Goal: Task Accomplishment & Management: Use online tool/utility

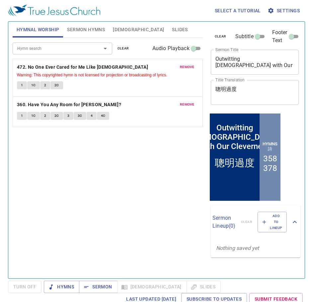
click at [172, 29] on span "Slides" at bounding box center [180, 30] width 16 height 8
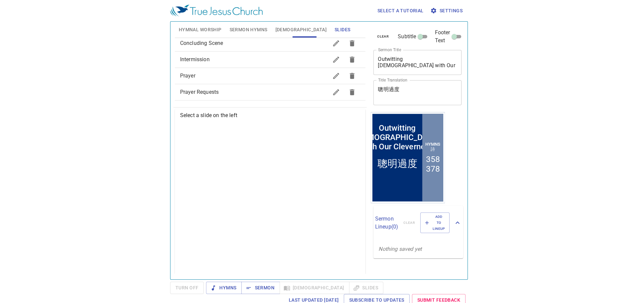
scroll to position [33, 0]
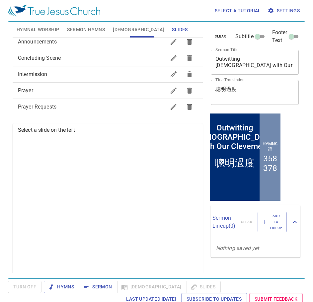
click at [139, 90] on span "Prayer" at bounding box center [92, 91] width 148 height 8
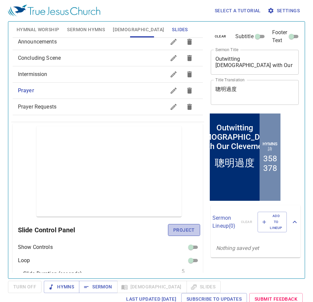
click at [173, 230] on span "Project" at bounding box center [184, 230] width 22 height 8
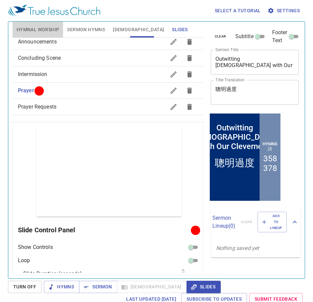
click at [33, 23] on button "Hymnal Worship" at bounding box center [38, 30] width 51 height 16
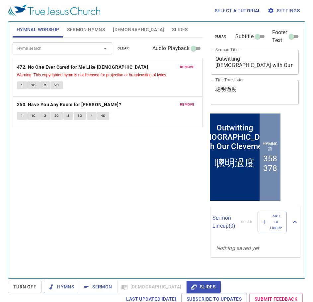
click at [119, 47] on span "clear" at bounding box center [124, 49] width 12 height 6
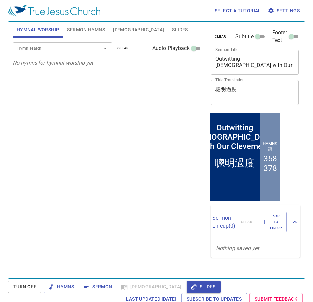
click at [68, 54] on div "Hymn search Hymn search clear Audio Playback" at bounding box center [108, 48] width 190 height 21
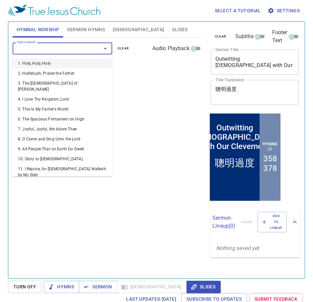
click at [71, 52] on input "Hymn search" at bounding box center [53, 49] width 76 height 8
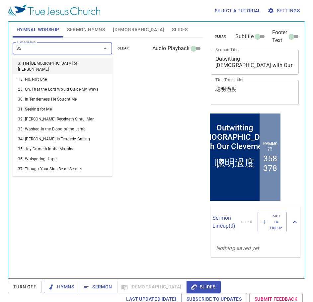
type input "351"
type input "371"
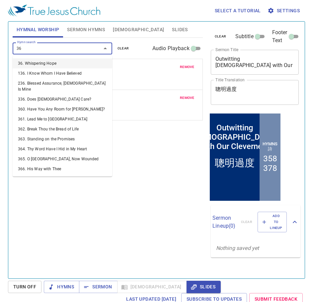
type input "369"
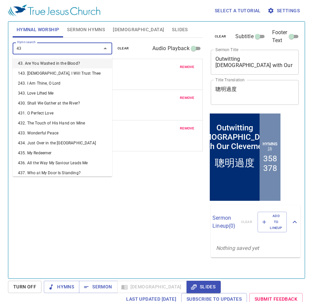
type input "439"
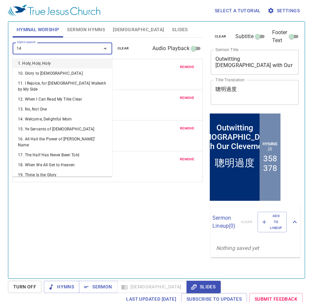
type input "146"
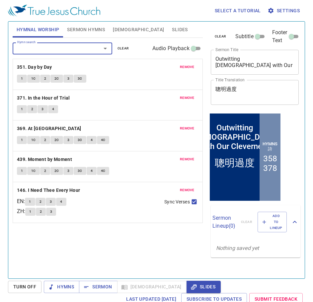
click at [94, 33] on span "Sermon Hymns" at bounding box center [86, 30] width 38 height 8
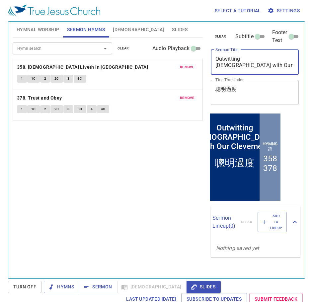
click at [279, 68] on textarea "Outwitting God with Our Cleverness" at bounding box center [255, 62] width 79 height 13
paste textarea "Great Is Your Faith !"
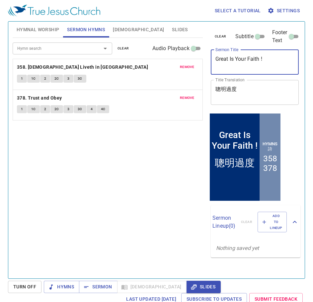
type textarea "Great Is Your Faith !"
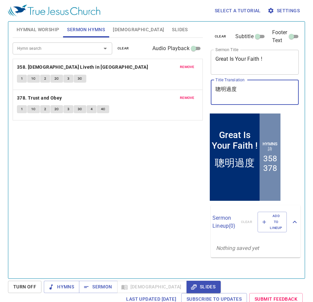
click at [275, 93] on textarea "聰明過度" at bounding box center [255, 92] width 79 height 13
paste textarea "你的信心是大的！"
type textarea "你的信心是大的！"
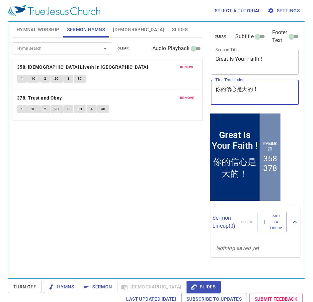
click at [261, 58] on textarea "Great Is Your Faith !" at bounding box center [255, 62] width 79 height 13
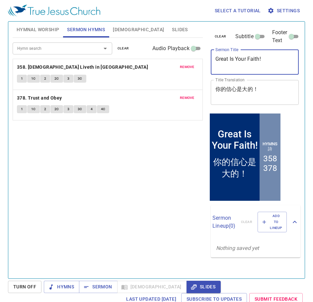
type textarea "Great Is Your Faith!"
click at [121, 45] on button "clear" at bounding box center [124, 49] width 20 height 8
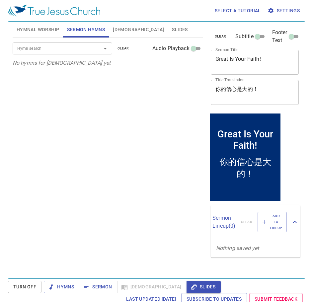
click at [61, 45] on input "Hymn search" at bounding box center [53, 49] width 76 height 8
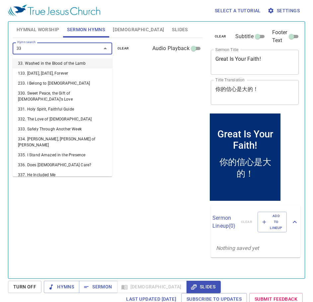
type input "333"
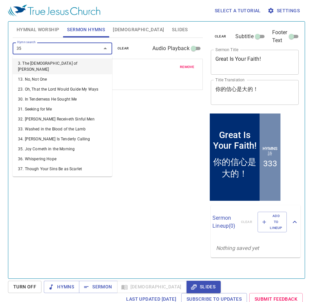
type input "356"
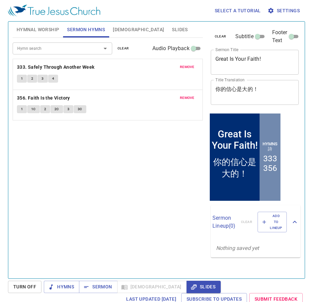
click at [183, 172] on div "Hymn search Hymn search clear Audio Playback remove 333. Safely Through Another…" at bounding box center [108, 155] width 190 height 235
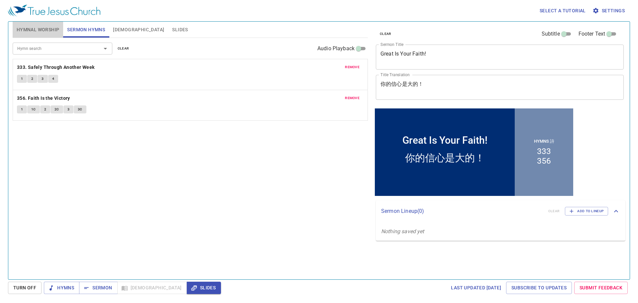
click at [33, 31] on span "Hymnal Worship" at bounding box center [38, 30] width 43 height 8
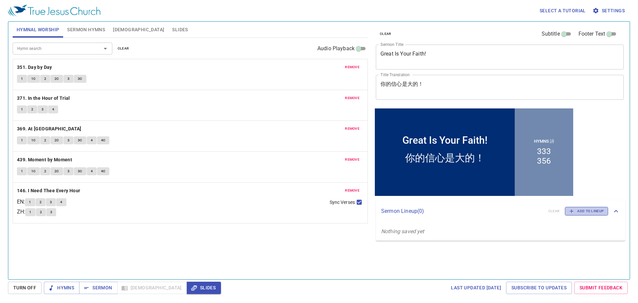
click at [592, 208] on span "Add to Lineup" at bounding box center [586, 211] width 35 height 6
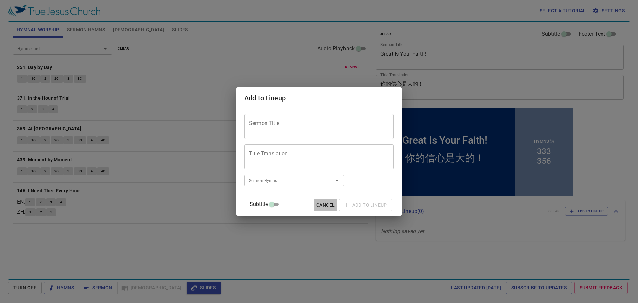
click at [320, 204] on span "Cancel" at bounding box center [325, 205] width 18 height 8
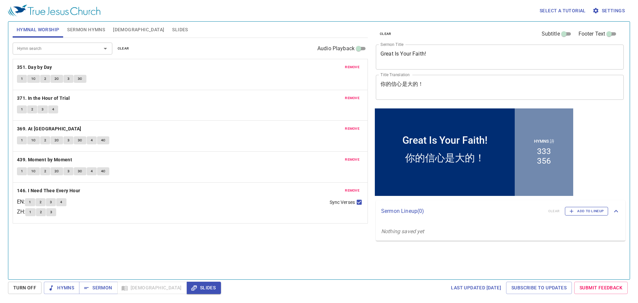
click at [584, 212] on span "Add to Lineup" at bounding box center [586, 211] width 35 height 6
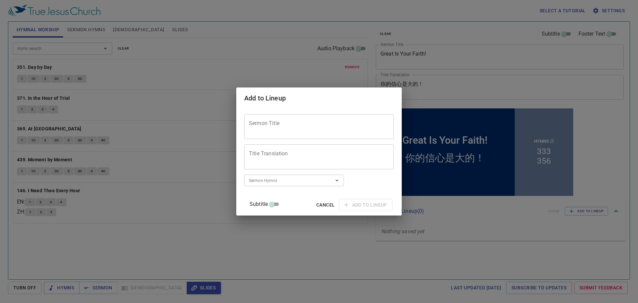
click at [323, 130] on textarea "Sermon Title" at bounding box center [319, 126] width 140 height 13
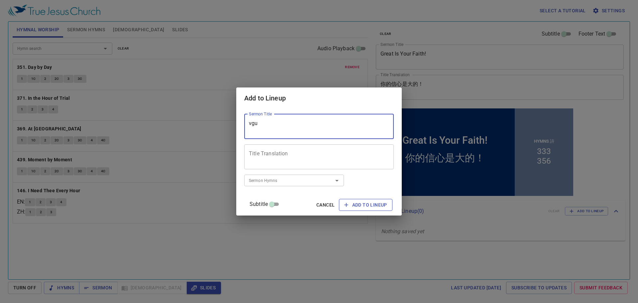
type textarea "vgu"
click at [345, 201] on span "Add to Lineup" at bounding box center [365, 205] width 43 height 8
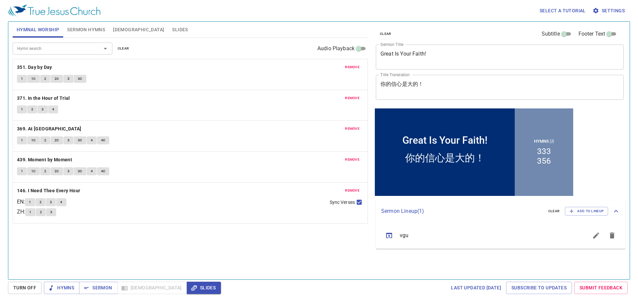
click at [595, 238] on icon "sermon lineup list" at bounding box center [596, 235] width 8 height 8
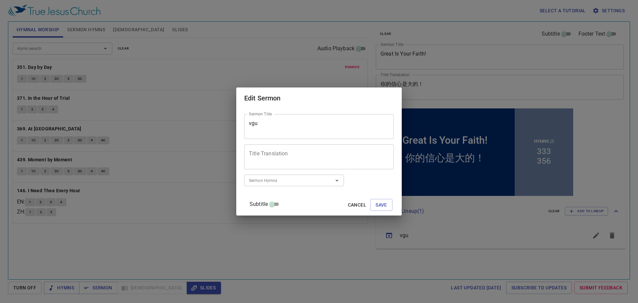
click at [351, 205] on span "Cancel" at bounding box center [357, 205] width 18 height 8
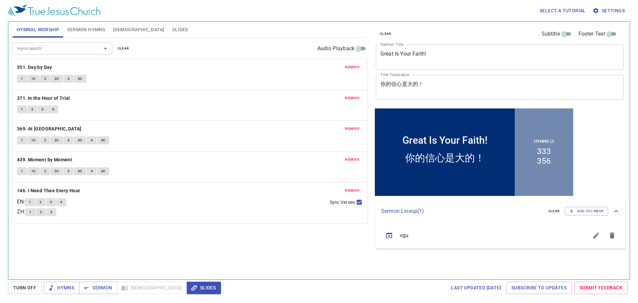
click at [610, 238] on icon "sermon lineup list" at bounding box center [612, 235] width 8 height 8
click at [93, 32] on span "Sermon Hymns" at bounding box center [86, 30] width 38 height 8
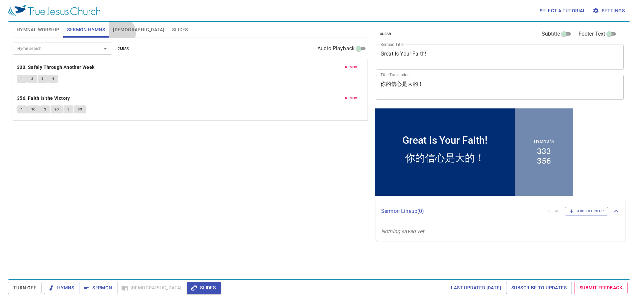
click at [120, 33] on span "[DEMOGRAPHIC_DATA]" at bounding box center [138, 30] width 51 height 8
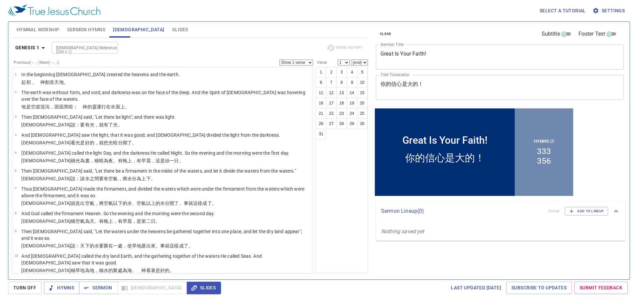
click at [105, 46] on div "[DEMOGRAPHIC_DATA] Reference (Ctrl + /)" at bounding box center [85, 48] width 66 height 12
click at [309, 63] on select "Show 1 verse Show 2 verses Show 3 verses Show 4 verses Show 5 verses" at bounding box center [296, 62] width 34 height 6
click at [342, 62] on select "1 2 3 4 5 6 7 8 9 10 11 12 13 14 15 16 17 18 19 20 21 22 23 24 25 26 27 28 29 3…" at bounding box center [344, 62] width 12 height 6
click at [358, 61] on select "(end) 1 2 3 4 5 6 7 8 9 10 11 12 13 14 15 16 17 18 19 20 21 22 23 24 25 26 27 2…" at bounding box center [359, 62] width 17 height 6
click at [332, 162] on div "1 2 3 4 5 6 7 8 9 10 11 12 13 14 15 16 17 18 19 20 21 22 23 24 25 26 27 28 29 3…" at bounding box center [342, 170] width 52 height 206
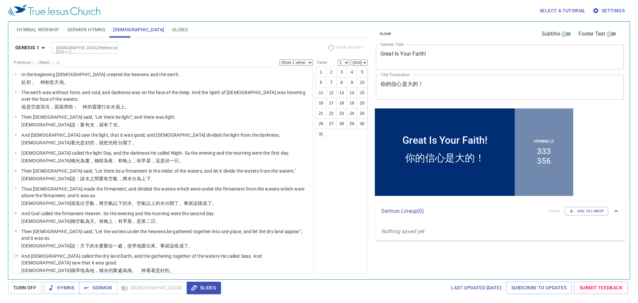
click at [172, 31] on span "Slides" at bounding box center [180, 30] width 16 height 8
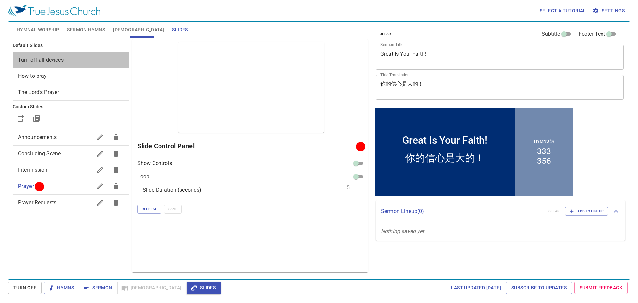
click at [59, 60] on span "Turn off all devices" at bounding box center [41, 59] width 46 height 6
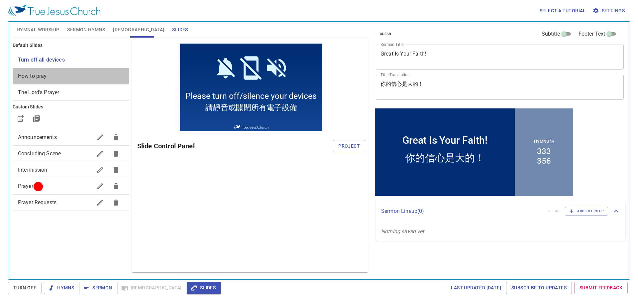
click at [80, 75] on span "How to pray" at bounding box center [71, 76] width 106 height 8
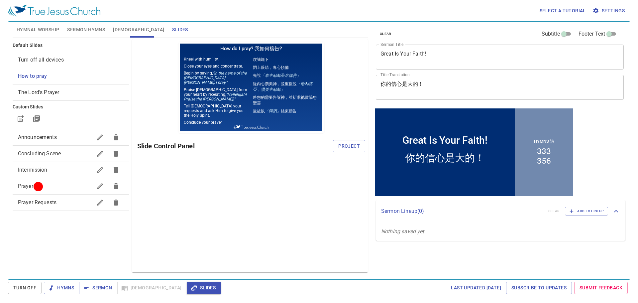
click at [81, 93] on span "The Lord's Prayer" at bounding box center [71, 92] width 106 height 8
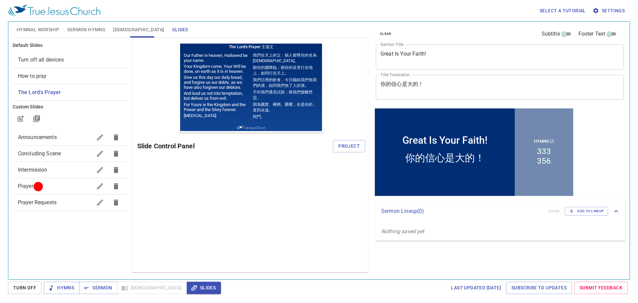
click at [69, 155] on span "Concluding Scene" at bounding box center [55, 154] width 74 height 8
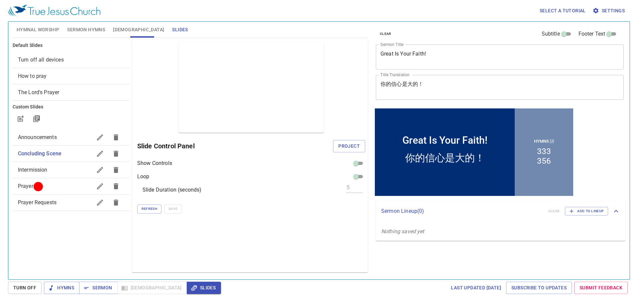
click at [50, 170] on span "Intermission" at bounding box center [55, 170] width 74 height 8
click at [67, 208] on div "Prayer Requests" at bounding box center [71, 202] width 117 height 16
click at [33, 30] on span "Hymnal Worship" at bounding box center [38, 30] width 43 height 8
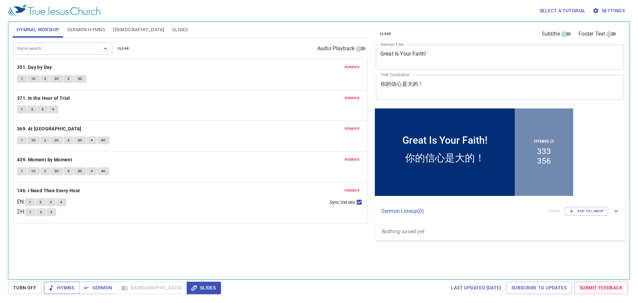
click at [64, 286] on span "Hymns" at bounding box center [61, 287] width 25 height 8
click at [19, 78] on button "1" at bounding box center [22, 79] width 10 height 8
click at [353, 69] on span "remove" at bounding box center [352, 67] width 15 height 6
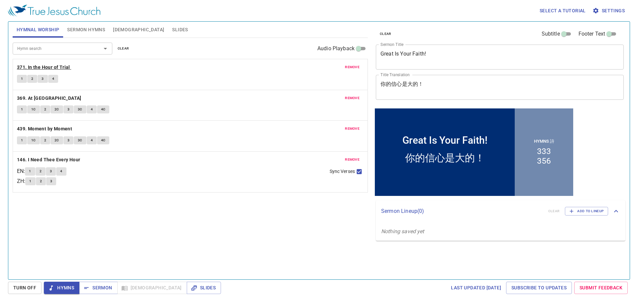
click at [61, 64] on b "371. In the Hour of Trial" at bounding box center [43, 67] width 53 height 8
click at [22, 81] on span "1" at bounding box center [22, 79] width 2 height 6
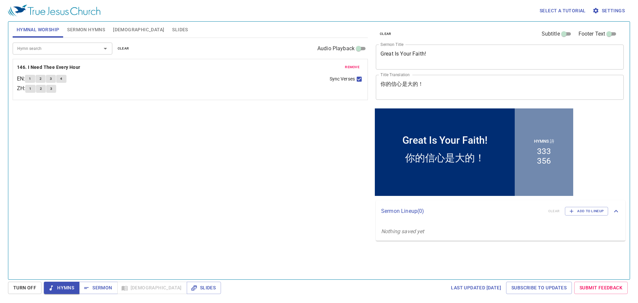
click at [75, 67] on b "146. I Need Thee Every Hour" at bounding box center [48, 67] width 63 height 8
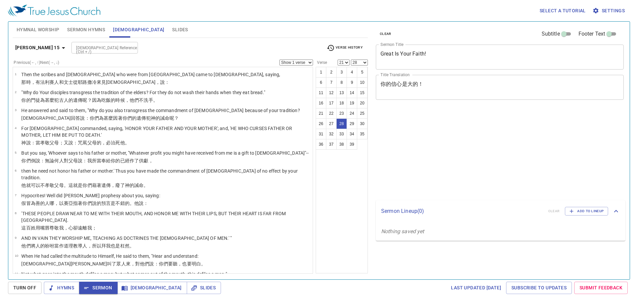
select select "21"
select select "28"
select select "21"
select select "28"
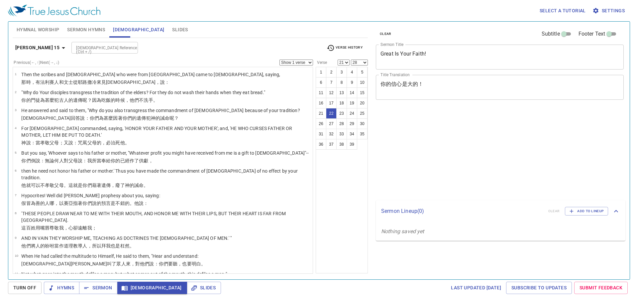
select select "21"
select select "28"
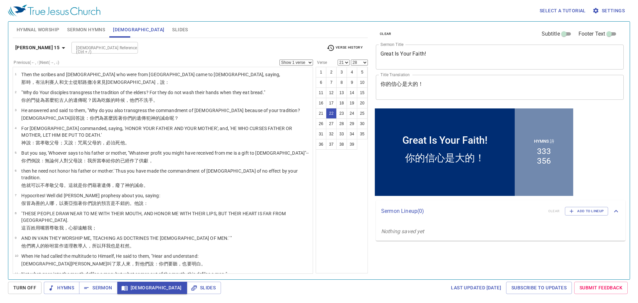
scroll to position [341, 0]
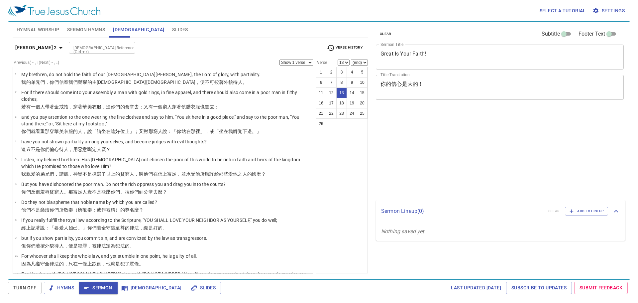
select select "13"
click at [361, 29] on div "Hymnal Worship Sermon Hymns [DEMOGRAPHIC_DATA] Slides" at bounding box center [190, 30] width 355 height 16
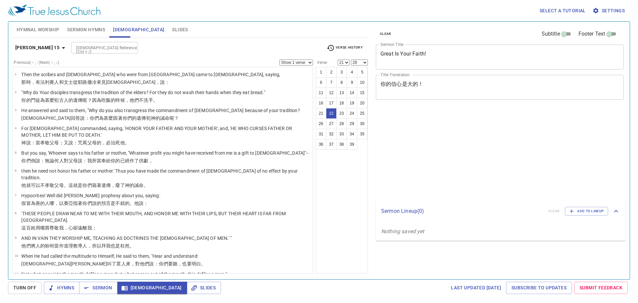
select select "21"
select select "28"
select select "21"
select select "28"
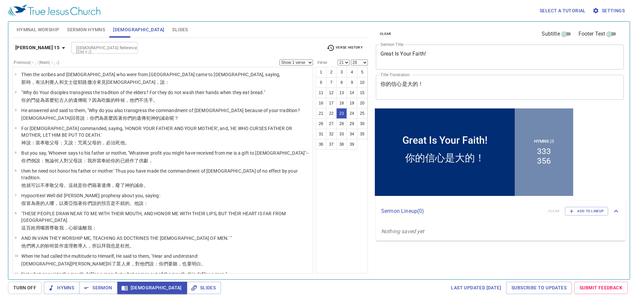
scroll to position [362, 0]
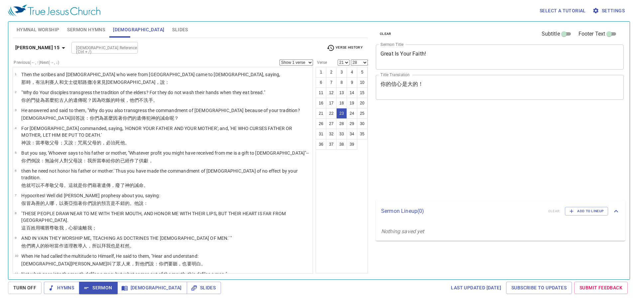
select select "21"
select select "28"
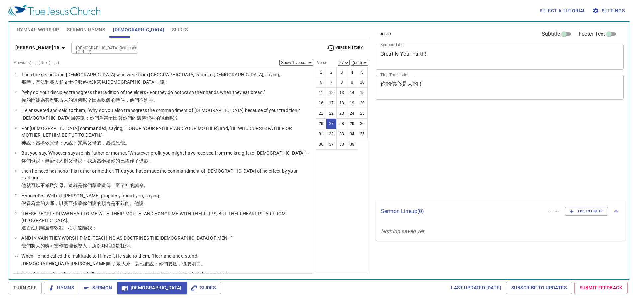
select select "27"
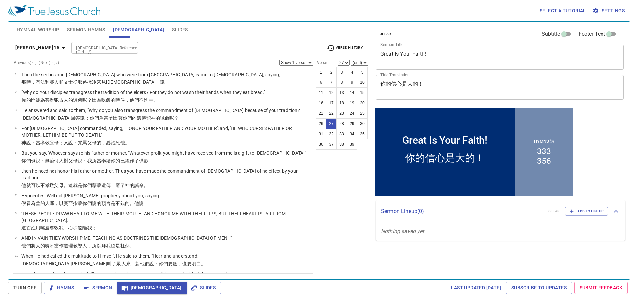
scroll to position [388, 0]
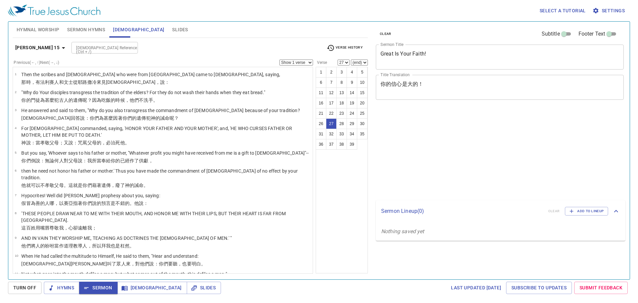
select select "27"
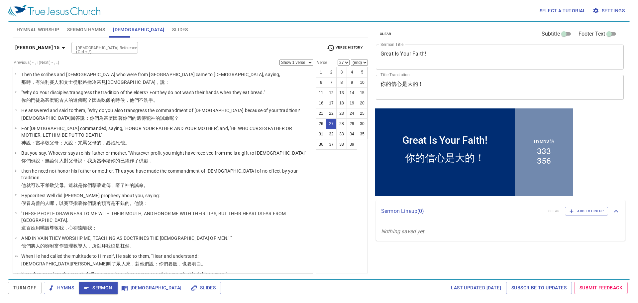
scroll to position [388, 0]
